Goal: Check status

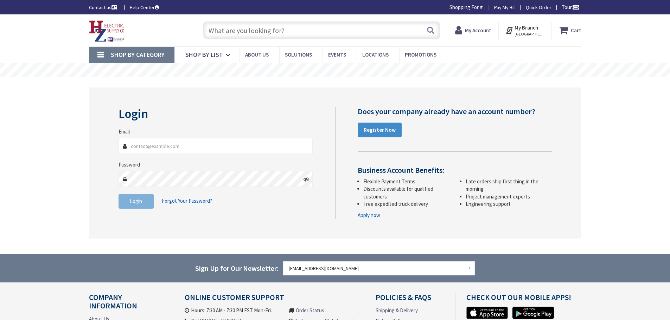
type input "[EMAIL_ADDRESS][DOMAIN_NAME]"
click at [139, 204] on span "Login" at bounding box center [136, 201] width 12 height 7
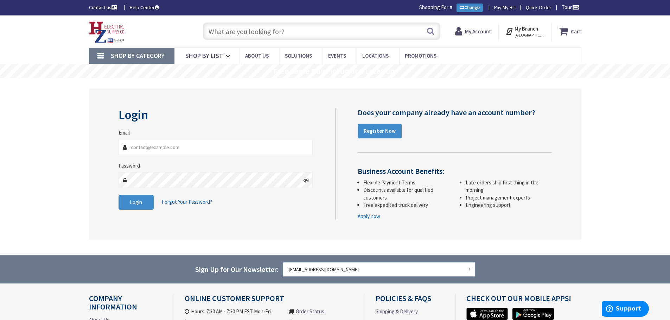
click at [478, 32] on strong "My Account" at bounding box center [478, 31] width 26 height 7
click at [479, 33] on span "Hi, [PERSON_NAME]" at bounding box center [477, 35] width 30 height 6
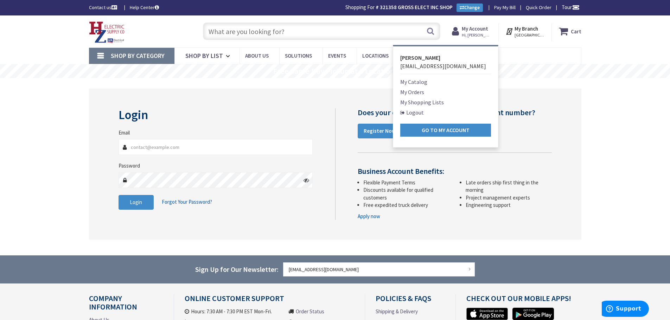
click at [423, 90] on link "My Orders" at bounding box center [412, 92] width 24 height 8
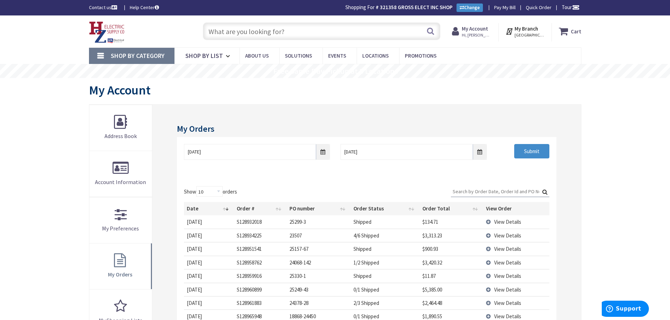
click at [469, 191] on input "Search:" at bounding box center [500, 191] width 98 height 11
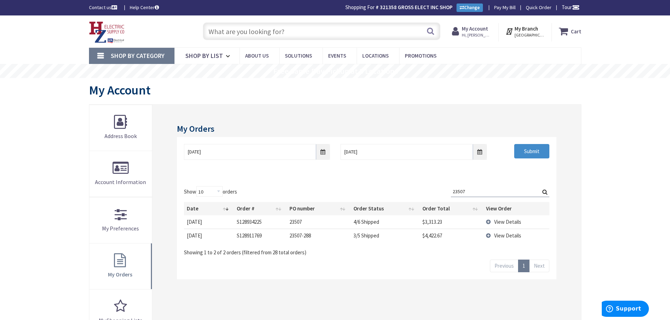
type input "23507"
click at [490, 236] on td "View Details" at bounding box center [516, 235] width 66 height 13
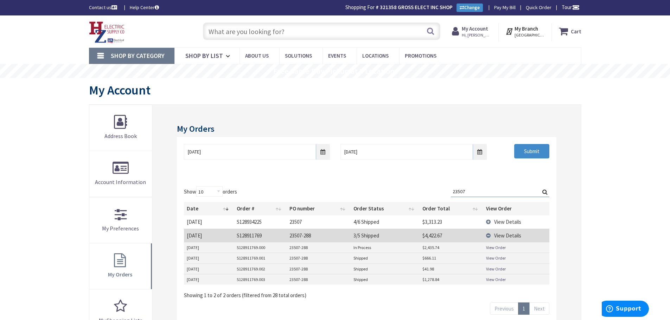
click at [496, 256] on link "View Order" at bounding box center [496, 258] width 20 height 6
click at [494, 268] on link "View Order" at bounding box center [496, 269] width 20 height 6
click at [502, 280] on link "View Order" at bounding box center [496, 280] width 20 height 6
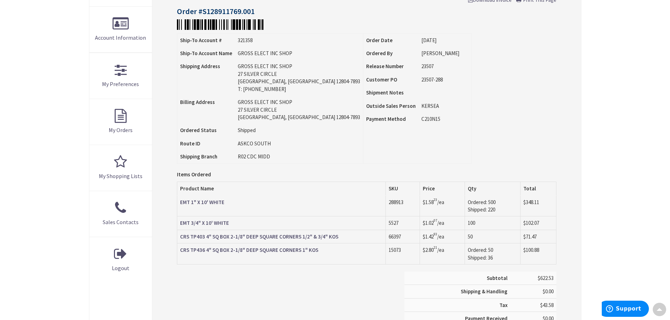
scroll to position [142, 0]
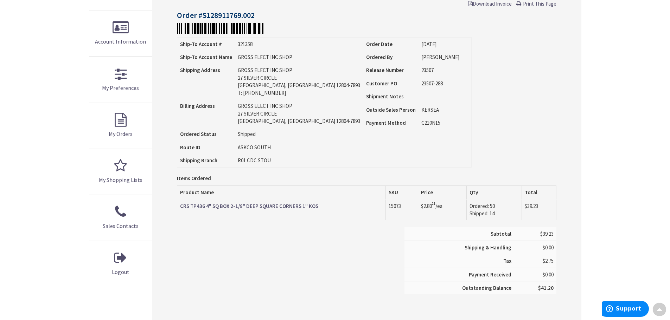
scroll to position [142, 0]
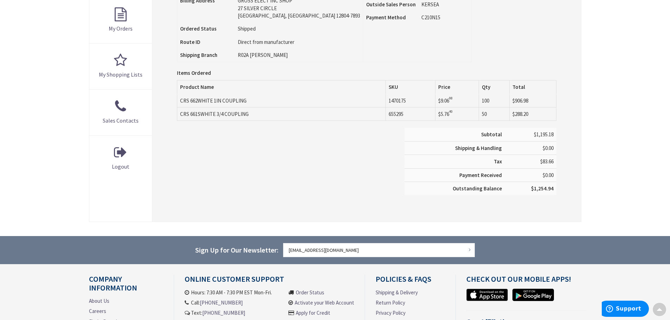
scroll to position [247, 0]
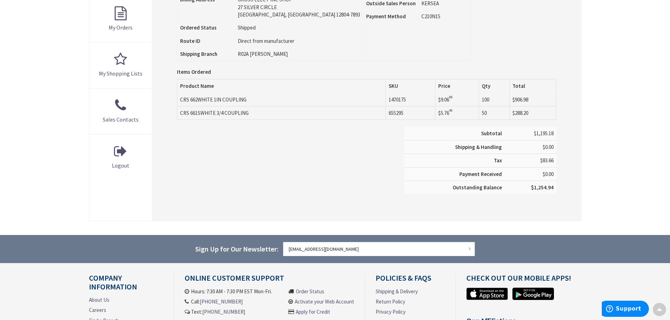
drag, startPoint x: 463, startPoint y: 51, endPoint x: 443, endPoint y: 54, distance: 19.9
